Goal: Information Seeking & Learning: Learn about a topic

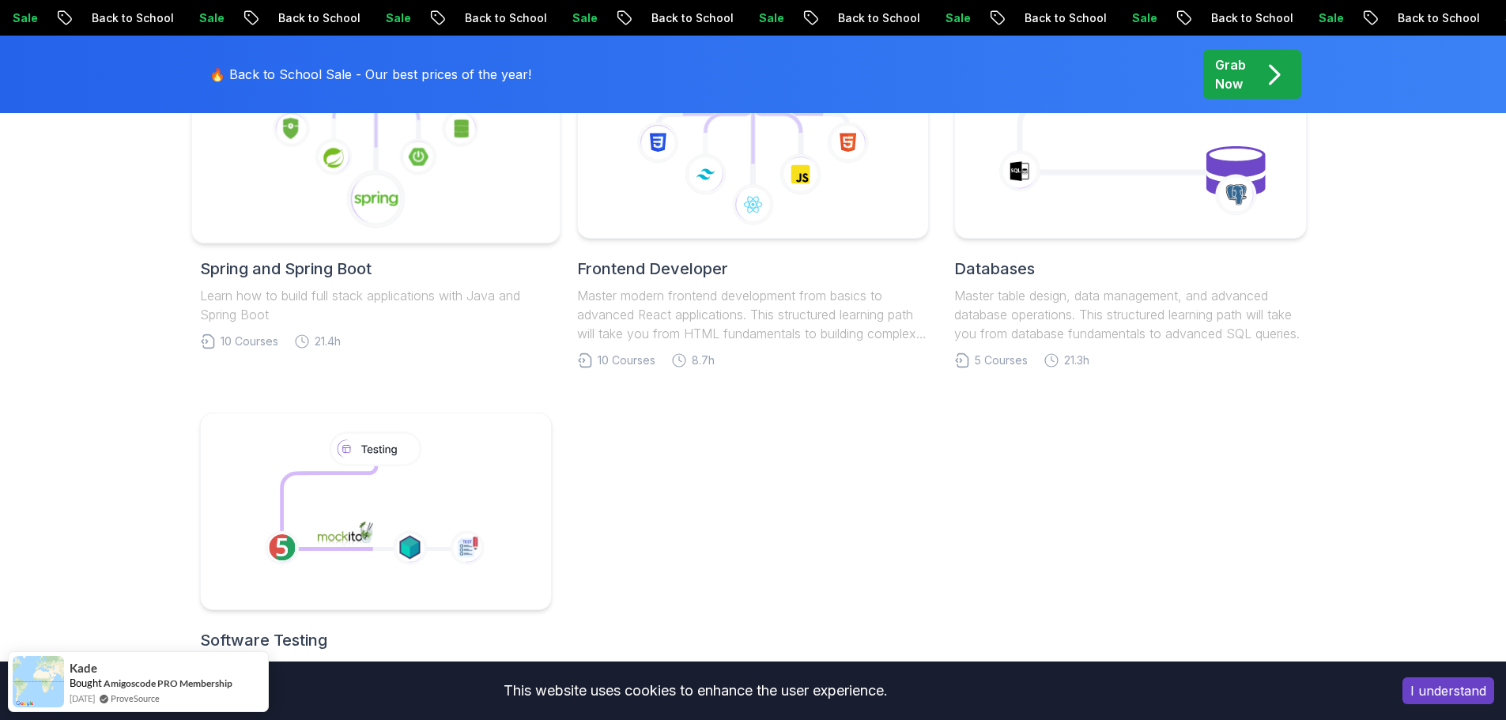
scroll to position [865, 0]
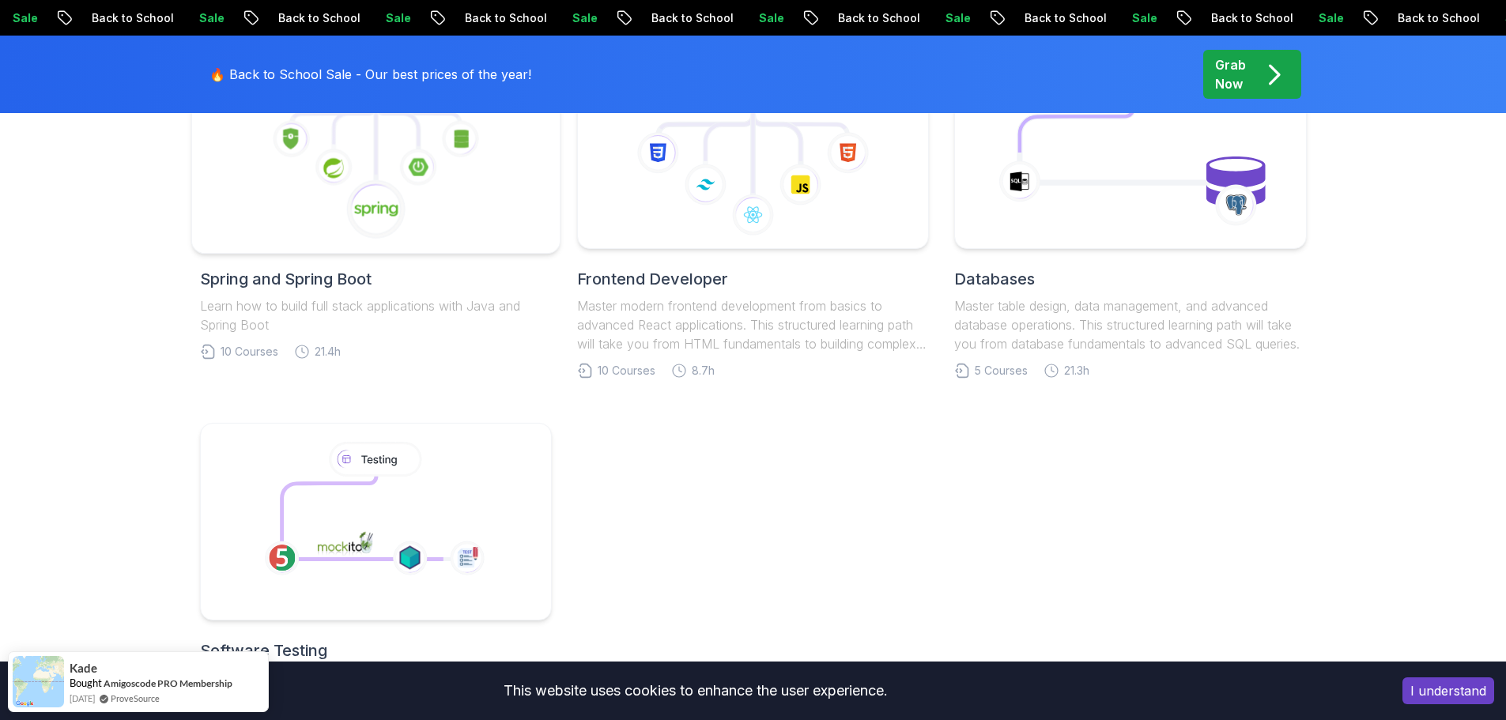
click at [403, 208] on icon at bounding box center [375, 209] width 60 height 60
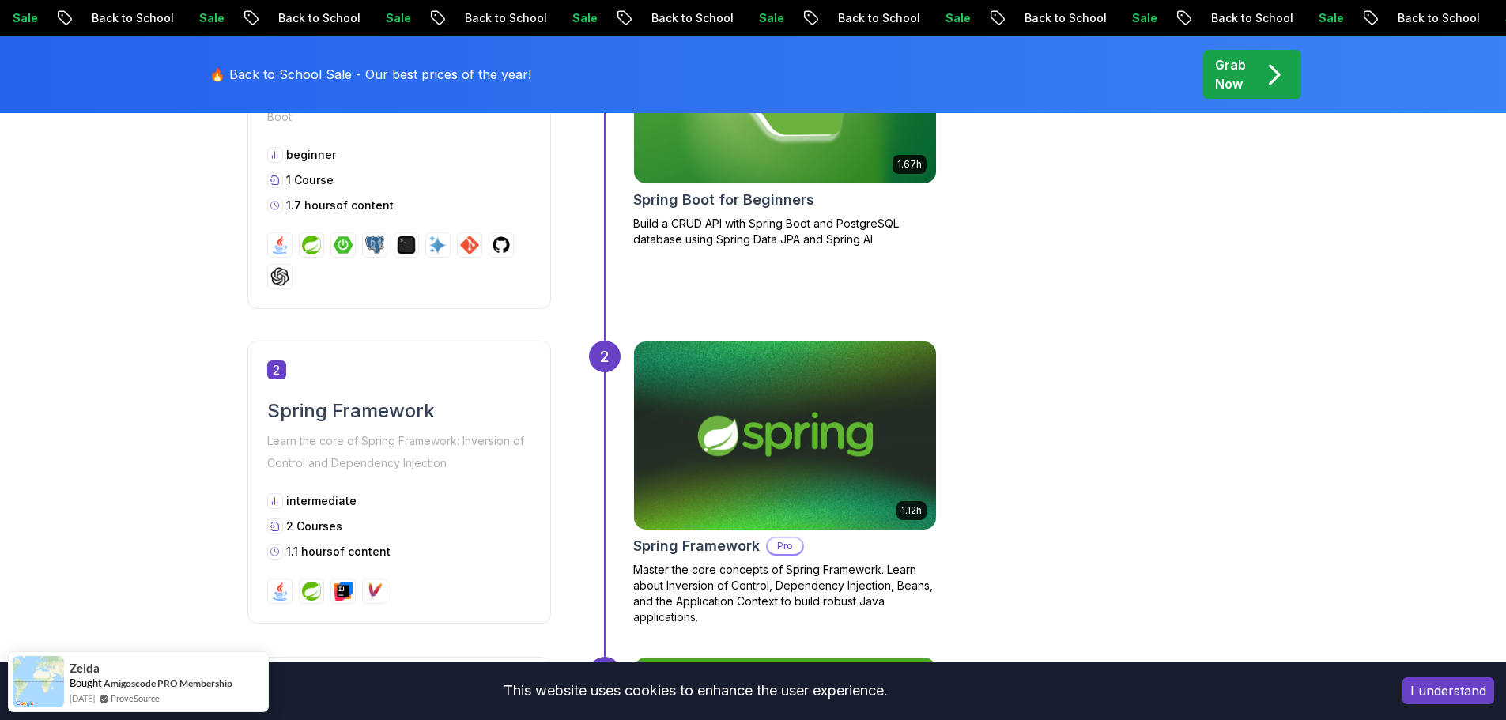
scroll to position [949, 0]
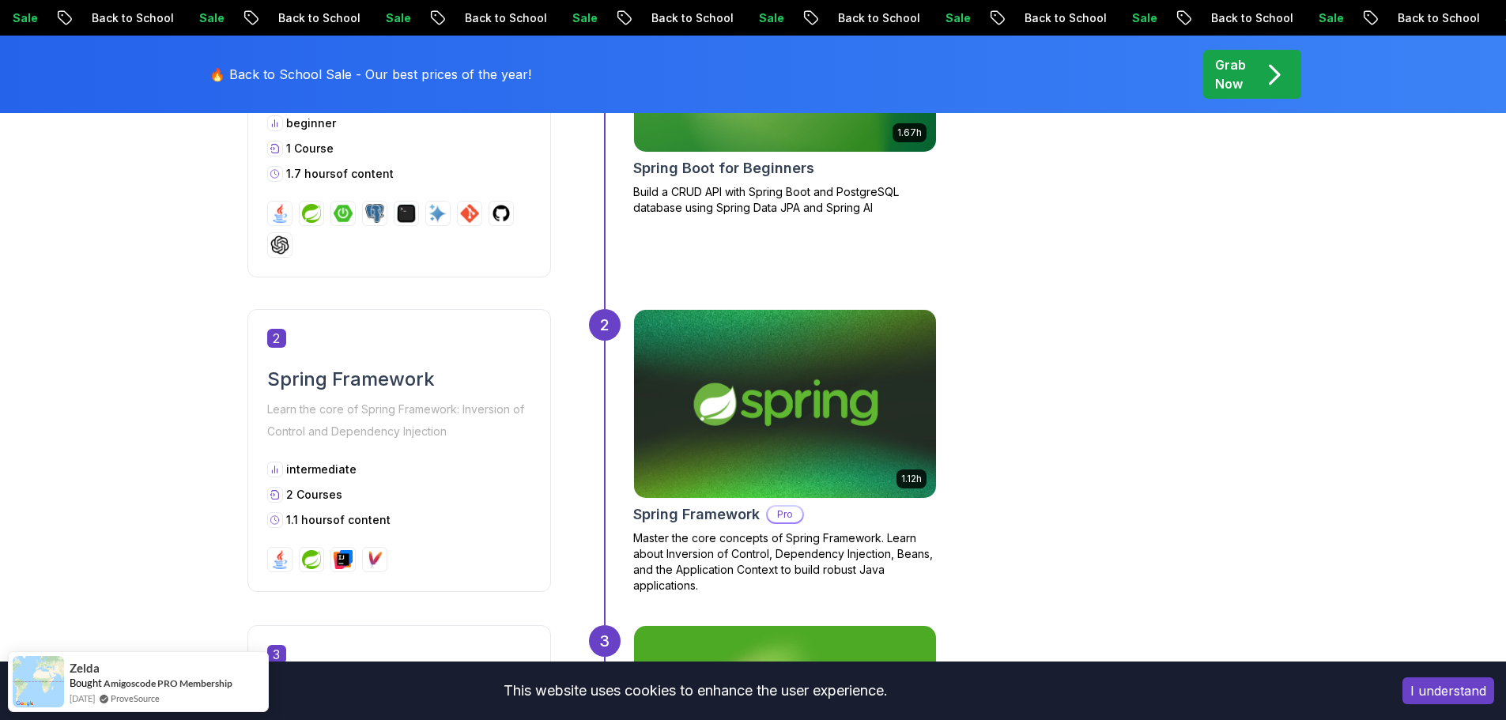
click at [742, 423] on img at bounding box center [784, 404] width 317 height 198
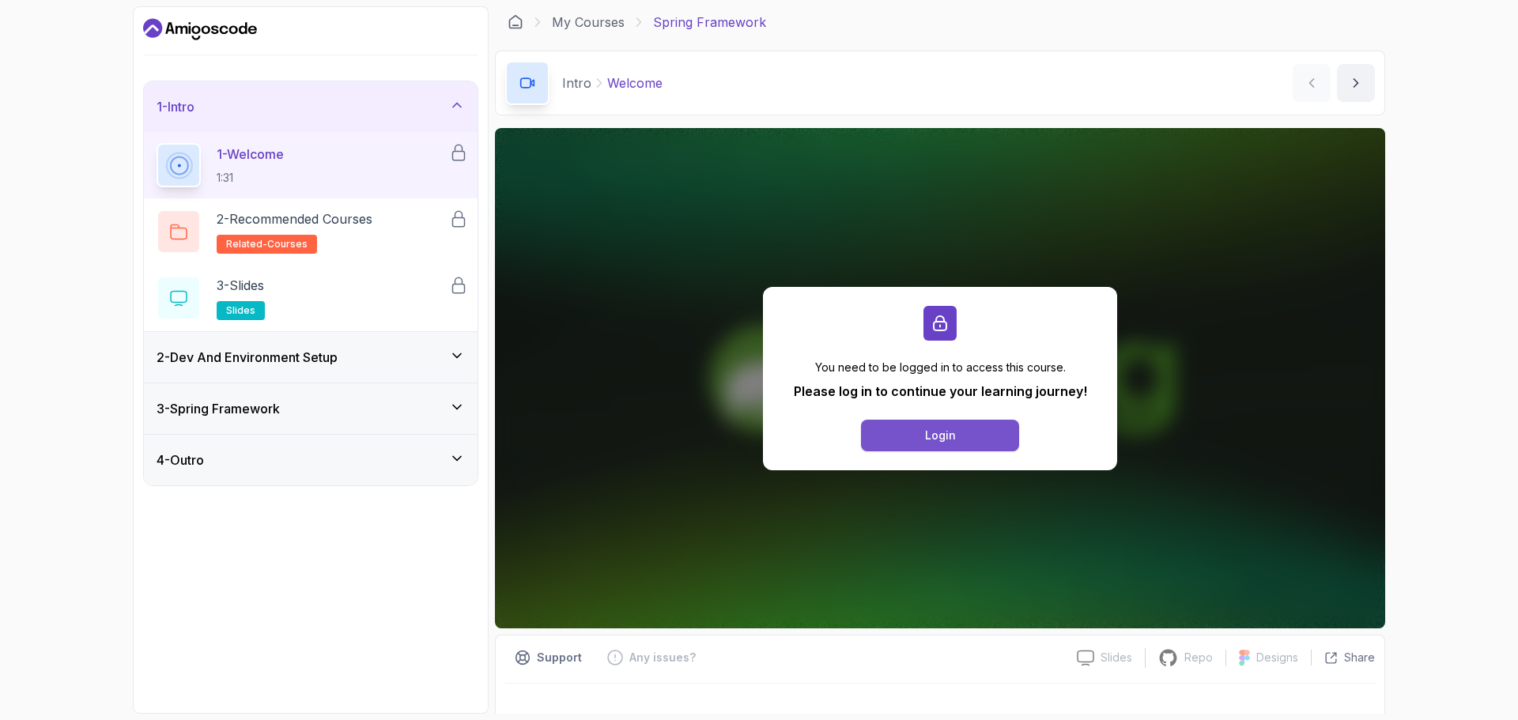
click at [907, 441] on button "Login" at bounding box center [940, 436] width 158 height 32
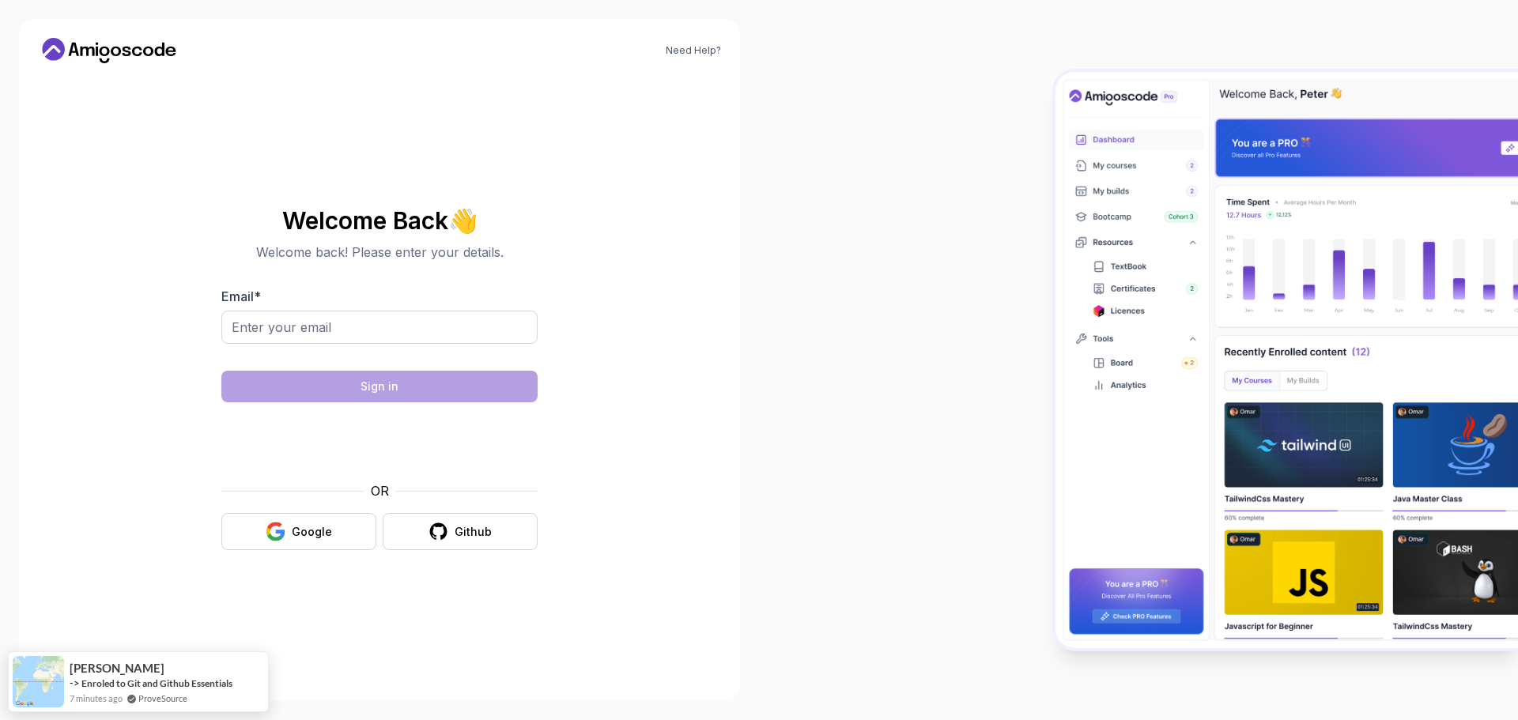
click at [429, 323] on input "Email *" at bounding box center [379, 327] width 316 height 33
click at [312, 323] on input "Email *" at bounding box center [379, 327] width 316 height 33
click at [313, 324] on input "Email *" at bounding box center [379, 327] width 316 height 33
click at [990, 221] on body "Need Help? Welcome Back 👋 Welcome back! Please enter your details. Email * Sign…" at bounding box center [759, 360] width 1518 height 720
click at [430, 319] on input "Email *" at bounding box center [379, 327] width 316 height 33
